Goal: Transaction & Acquisition: Purchase product/service

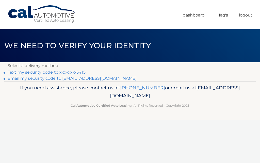
click at [84, 70] on link "Text my security code to xxx-xxx-5415" at bounding box center [47, 72] width 78 height 5
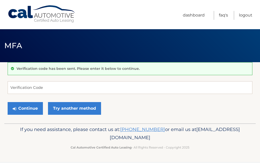
scroll to position [58, 0]
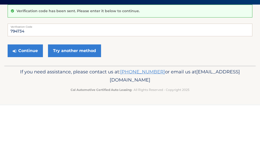
type input "794734"
click at [25, 102] on button "Continue" at bounding box center [25, 108] width 35 height 13
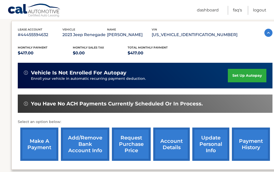
scroll to position [71, 0]
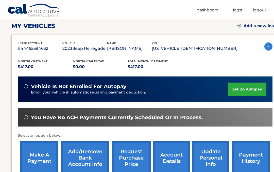
click at [44, 154] on link "make a payment" at bounding box center [39, 157] width 38 height 33
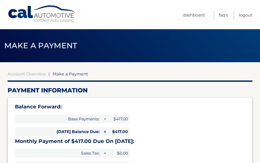
select select "OTA2OTBlOTItM2QyZC00ZDJiLWI0ODItMzQ1OGU0MDE5YjQ2"
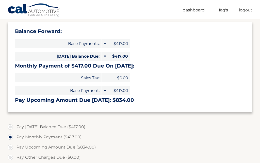
scroll to position [73, 0]
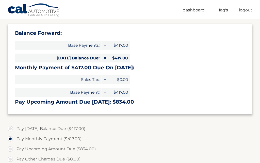
click at [76, 128] on label "Pay Today's Balance Due ($417.00)" at bounding box center [130, 129] width 245 height 10
click at [15, 128] on input "Pay Today's Balance Due ($417.00)" at bounding box center [12, 128] width 5 height 8
radio input "true"
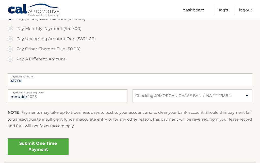
scroll to position [185, 0]
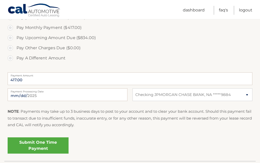
click at [55, 147] on link "Submit One Time Payment" at bounding box center [38, 145] width 61 height 16
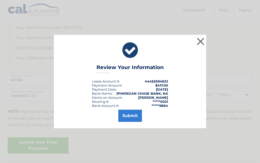
click at [131, 122] on button "Submit" at bounding box center [130, 116] width 24 height 12
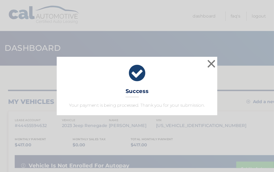
scroll to position [2, 0]
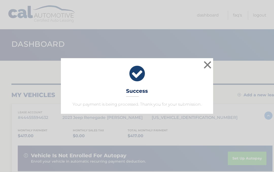
click at [208, 63] on button "×" at bounding box center [208, 65] width 10 height 10
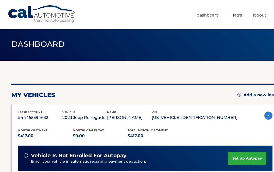
click at [257, 18] on link "Logout" at bounding box center [259, 15] width 13 height 9
